Goal: Check status: Check status

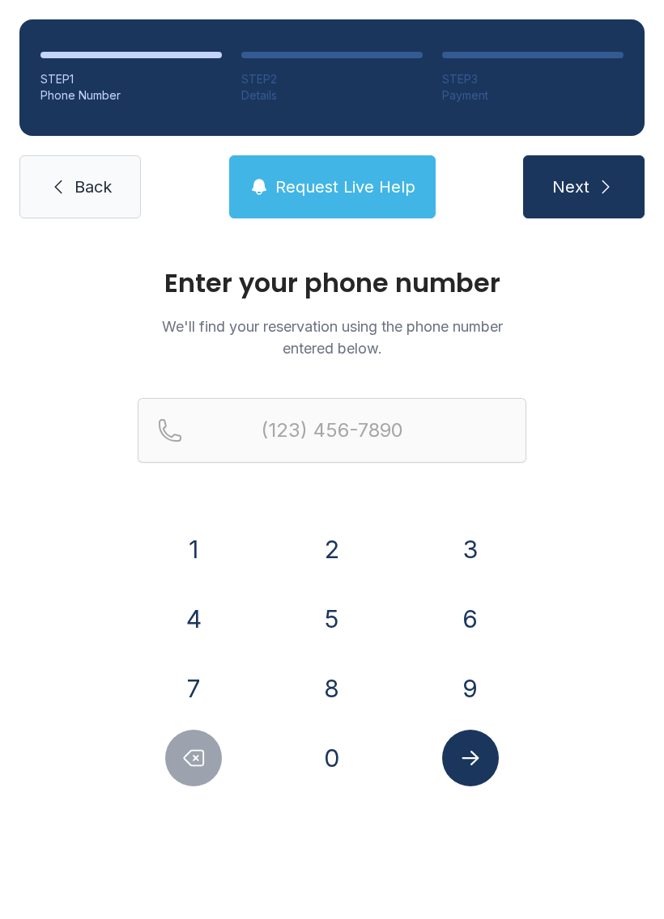
click at [475, 690] on button "9" at bounding box center [470, 688] width 57 height 57
click at [346, 688] on button "8" at bounding box center [331, 688] width 57 height 57
click at [327, 757] on button "0" at bounding box center [331, 758] width 57 height 57
click at [473, 693] on button "9" at bounding box center [470, 688] width 57 height 57
click at [350, 548] on button "2" at bounding box center [331, 549] width 57 height 57
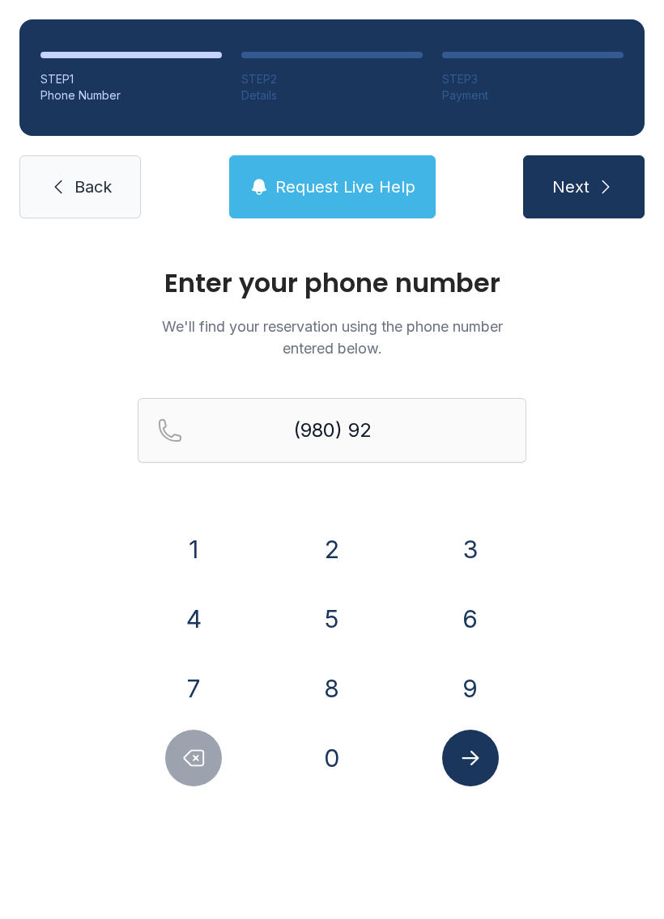
click at [335, 624] on button "5" at bounding box center [331, 619] width 57 height 57
click at [189, 623] on button "4" at bounding box center [193, 619] width 57 height 57
click at [189, 622] on button "4" at bounding box center [193, 619] width 57 height 57
click at [325, 619] on button "5" at bounding box center [331, 619] width 57 height 57
click at [459, 610] on button "6" at bounding box center [470, 619] width 57 height 57
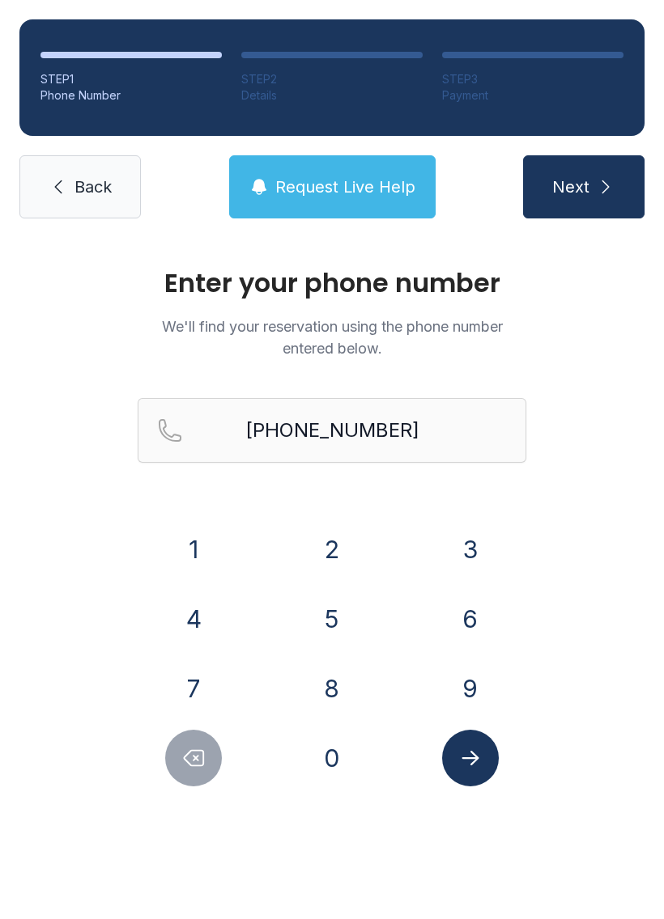
click at [469, 770] on icon "Submit lookup form" at bounding box center [470, 758] width 24 height 24
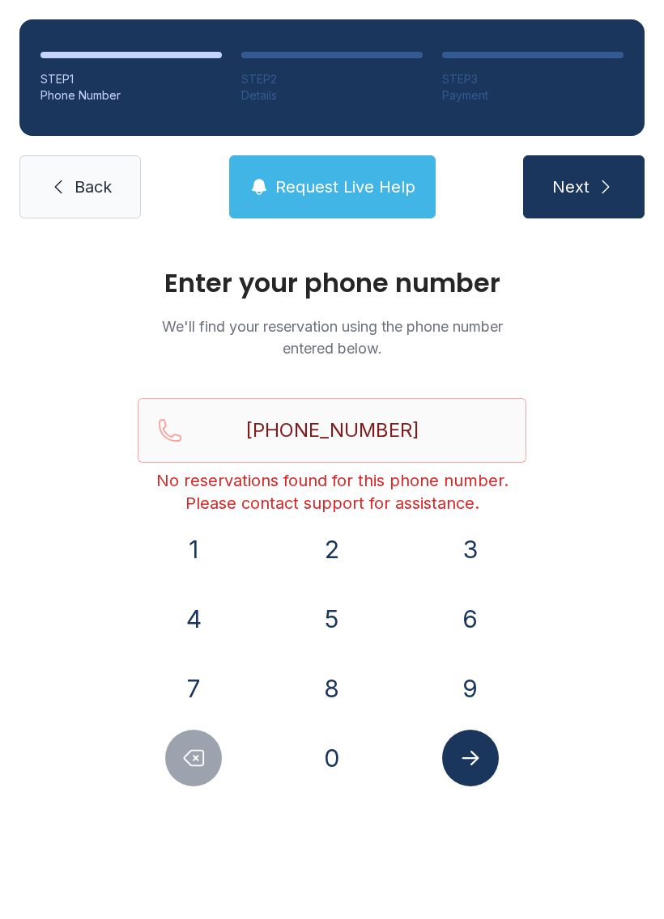
click at [198, 766] on icon "Delete number" at bounding box center [193, 758] width 19 height 15
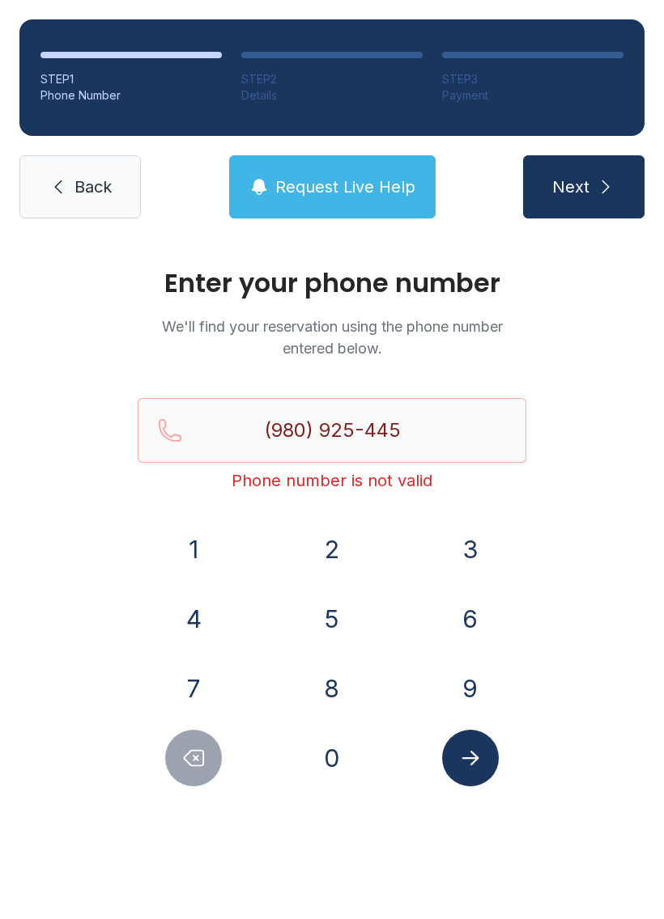
click at [198, 766] on icon "Delete number" at bounding box center [193, 758] width 19 height 15
click at [203, 766] on icon "Delete number" at bounding box center [193, 758] width 24 height 24
click at [206, 761] on button "Delete number" at bounding box center [193, 758] width 57 height 57
click at [206, 761] on icon "Delete number" at bounding box center [193, 758] width 24 height 24
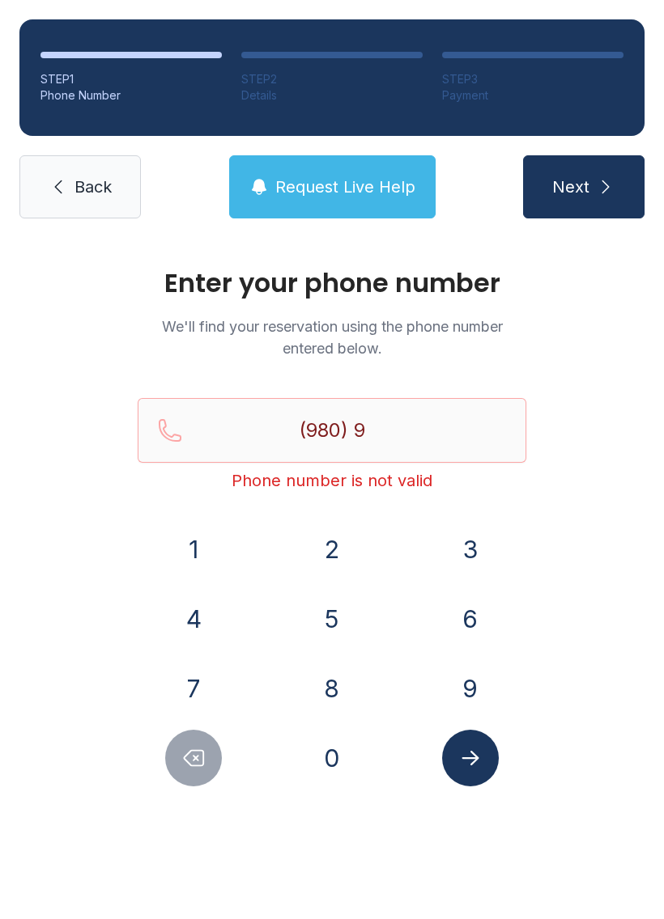
click at [206, 761] on button "Delete number" at bounding box center [193, 758] width 57 height 57
click at [210, 761] on button "Delete number" at bounding box center [193, 758] width 57 height 57
type input "(9"
click at [209, 761] on button "Delete number" at bounding box center [193, 758] width 57 height 57
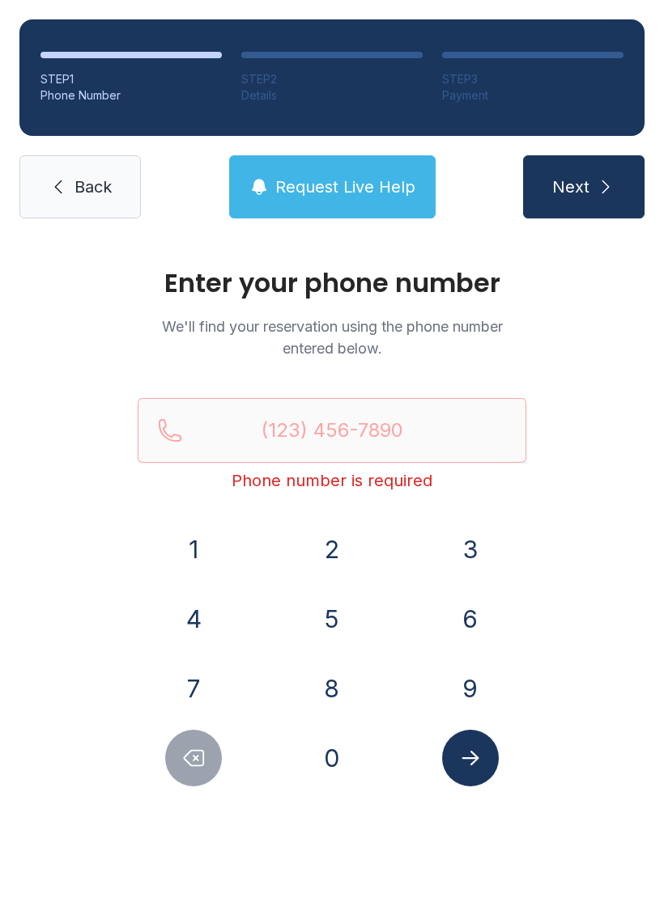
click at [210, 757] on button "Delete number" at bounding box center [193, 758] width 57 height 57
